Goal: Task Accomplishment & Management: Use online tool/utility

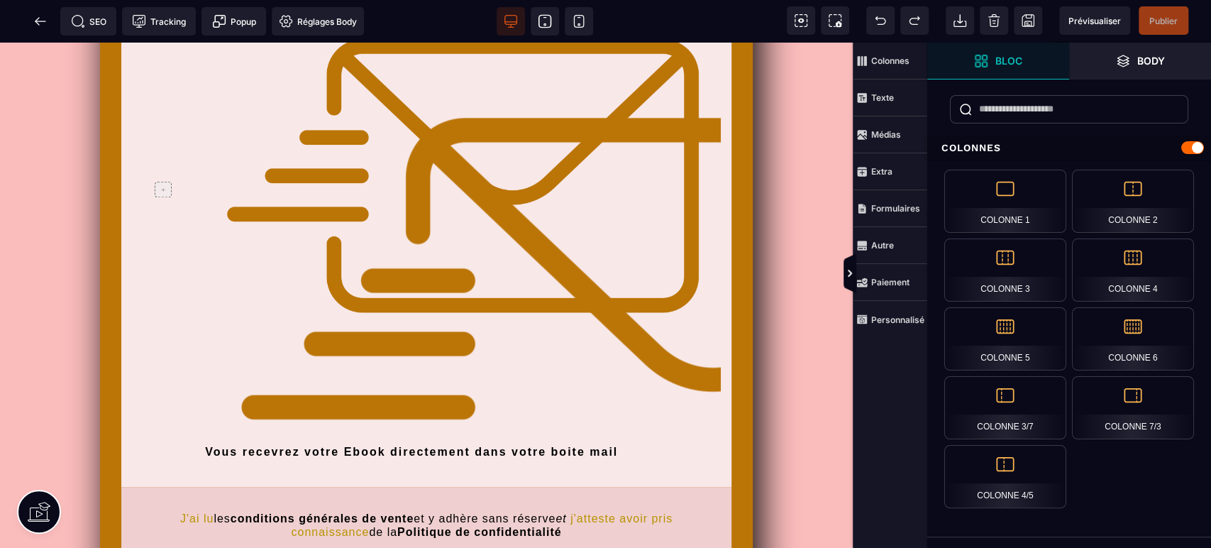
scroll to position [523, 0]
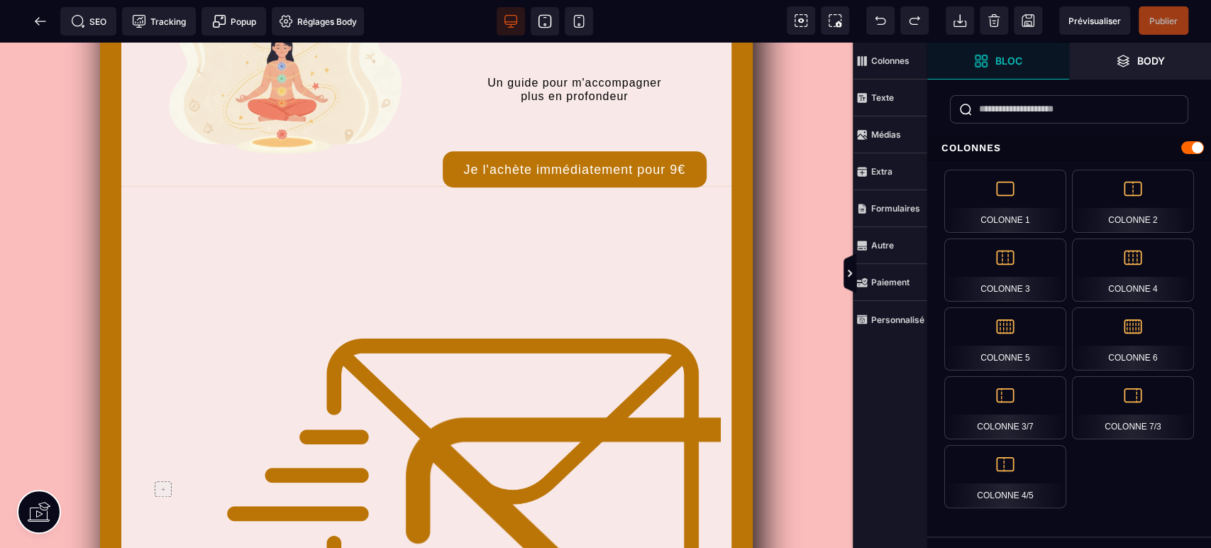
click at [38, 33] on span at bounding box center [40, 21] width 28 height 28
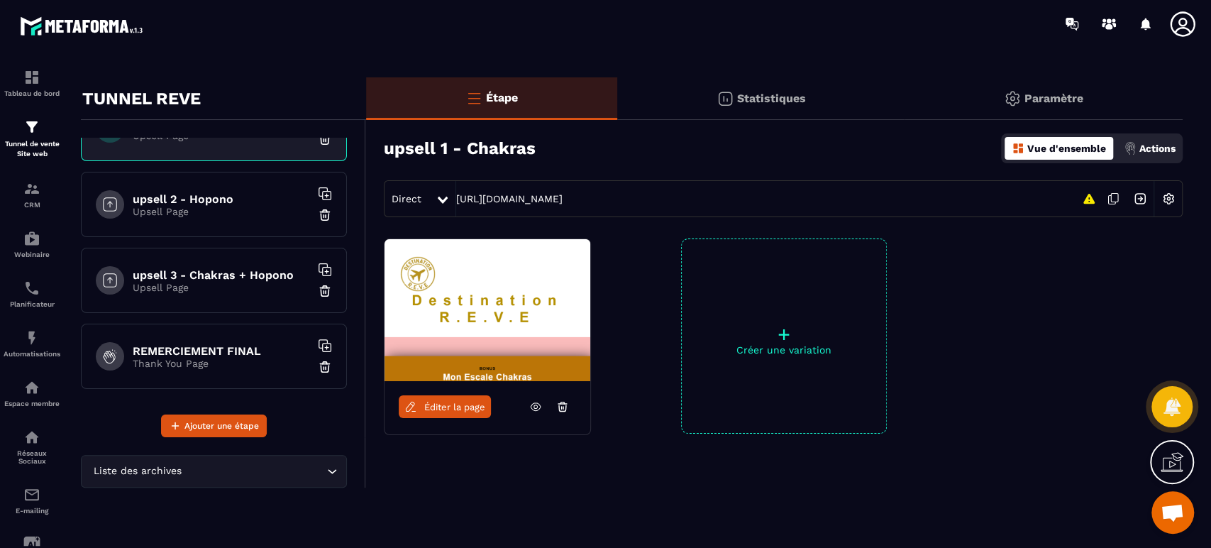
scroll to position [19, 0]
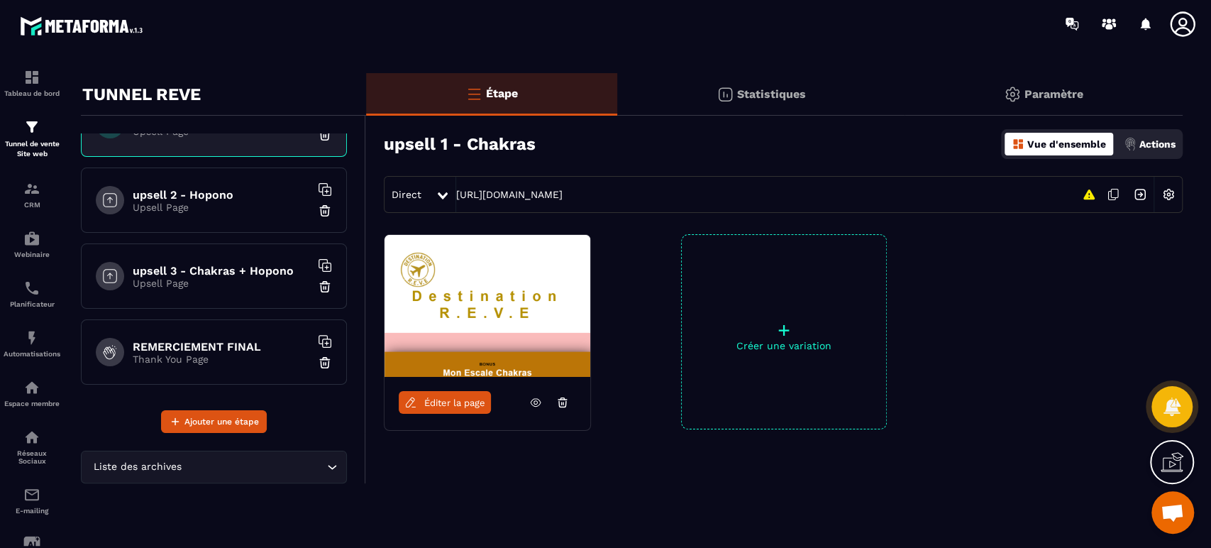
click at [243, 201] on p "Upsell Page" at bounding box center [221, 206] width 177 height 11
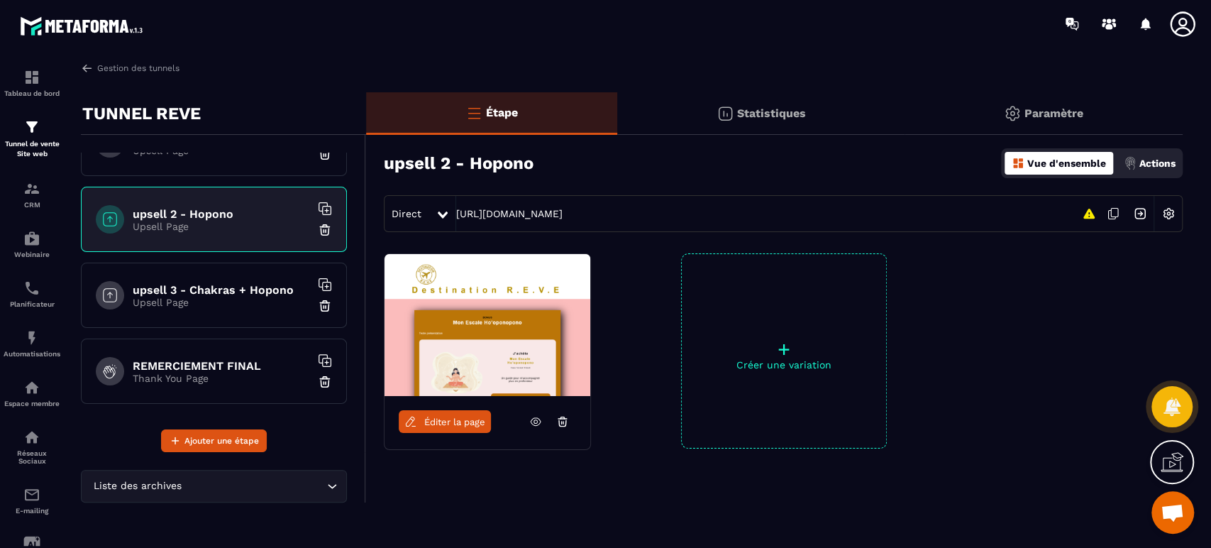
click at [431, 425] on span "Éditer la page" at bounding box center [454, 421] width 61 height 11
